Goal: Navigation & Orientation: Find specific page/section

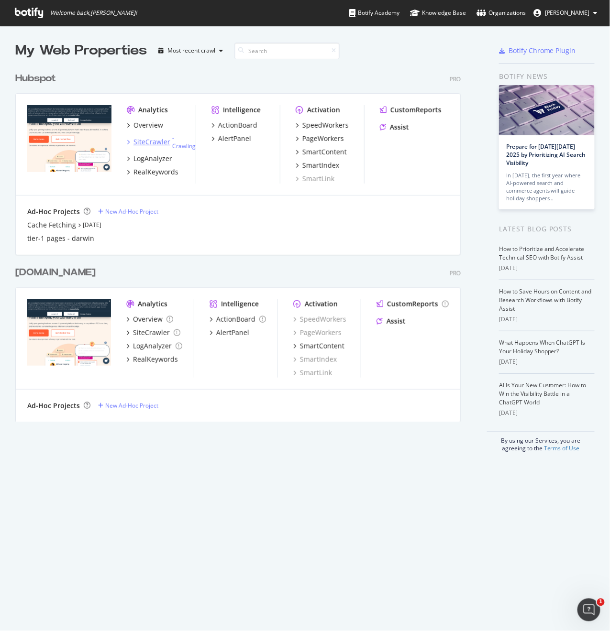
click at [148, 146] on div "SiteCrawler" at bounding box center [151, 142] width 37 height 10
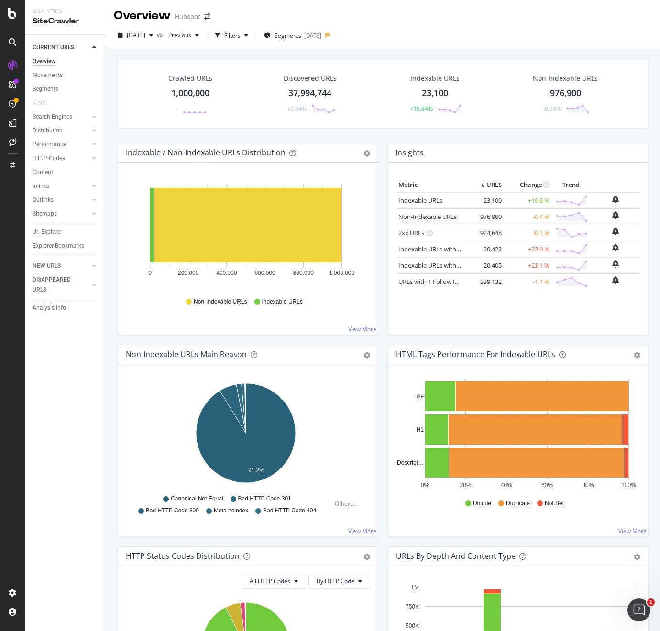
click at [47, 343] on div "CURRENT URLS Overview Movements Segments Visits Search Engines Top Charts Segme…" at bounding box center [65, 333] width 81 height 596
click at [53, 234] on div "Url Explorer" at bounding box center [48, 232] width 30 height 10
